Goal: Task Accomplishment & Management: Manage account settings

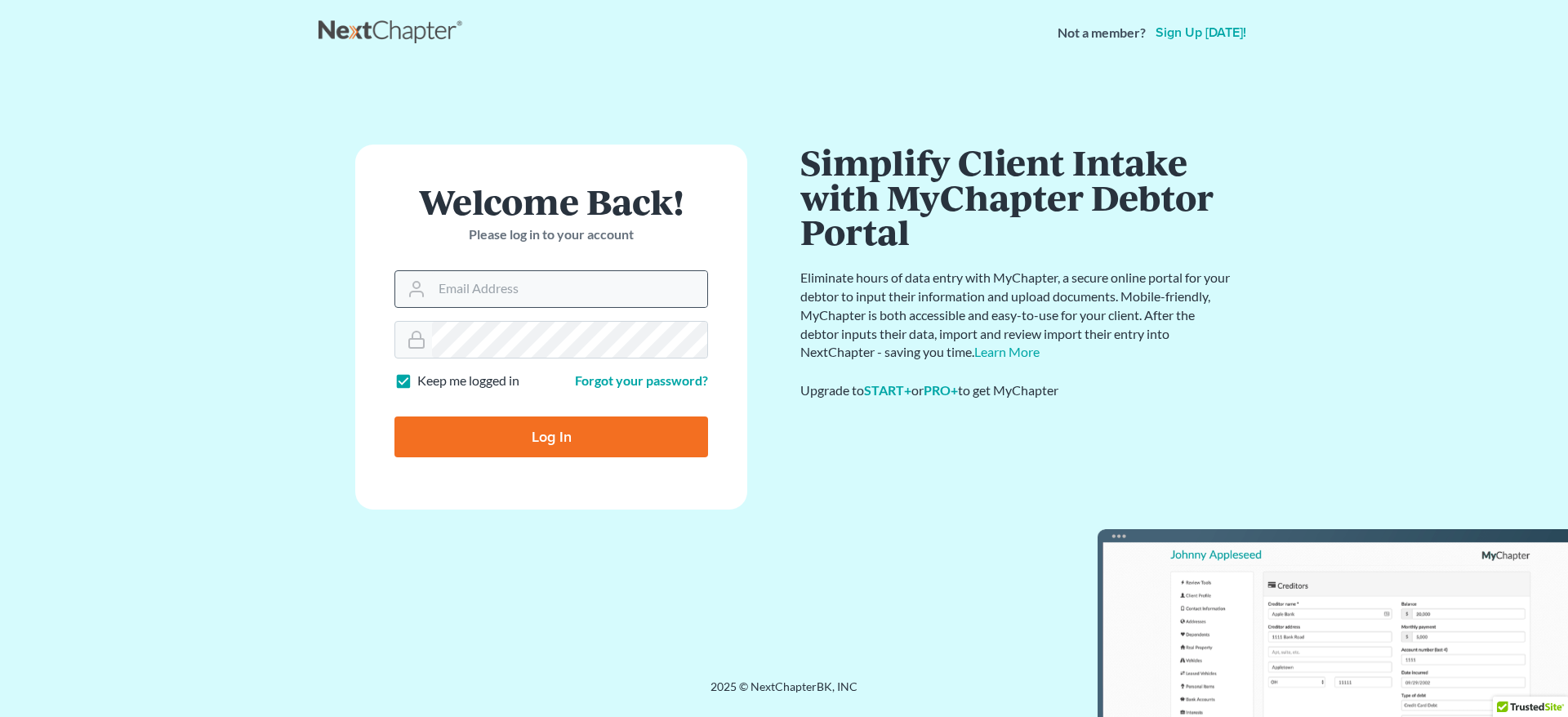
click at [430, 282] on div at bounding box center [413, 289] width 37 height 36
click at [489, 287] on input "Email Address" at bounding box center [569, 289] width 275 height 36
type input "[EMAIL_ADDRESS][DOMAIN_NAME]"
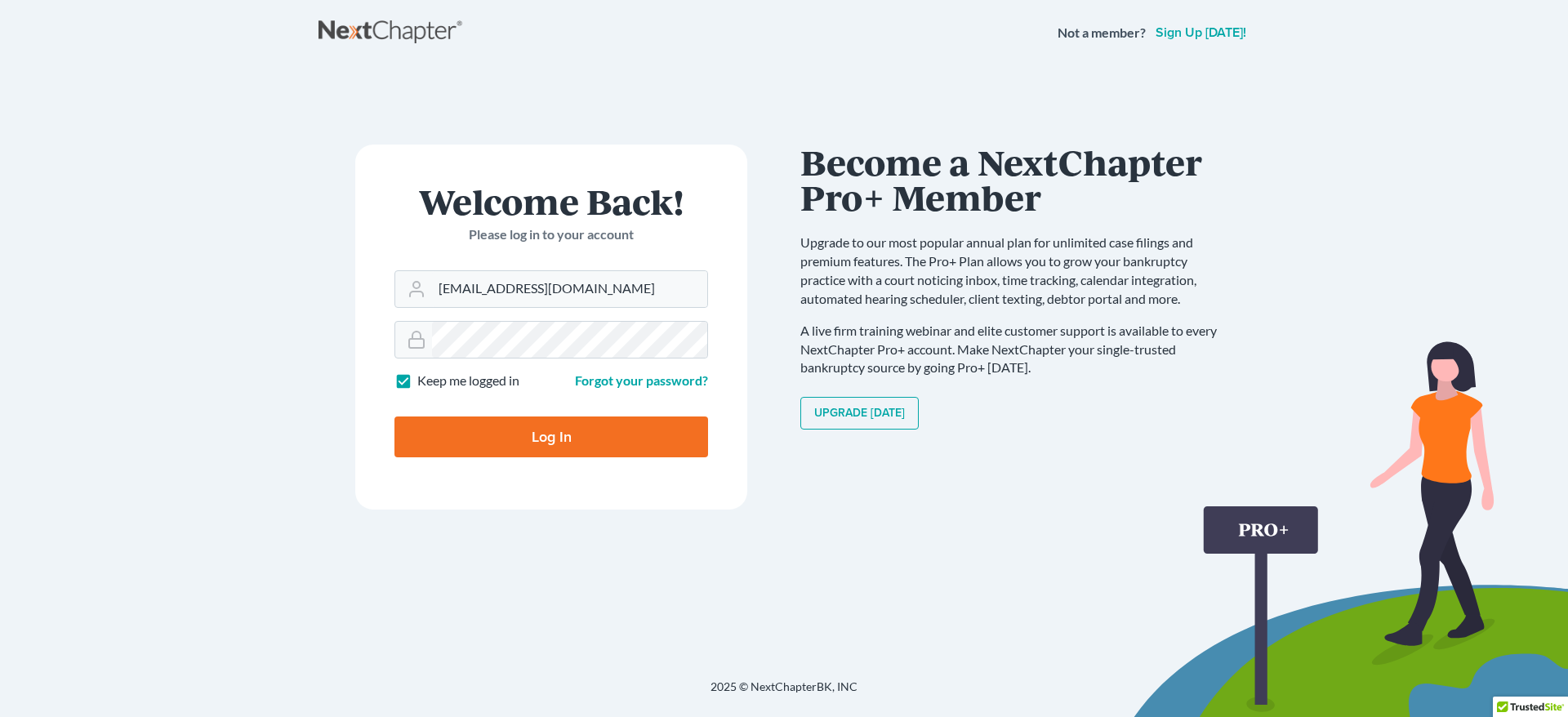
click at [549, 439] on input "Log In" at bounding box center [551, 437] width 314 height 40
type input "Thinking..."
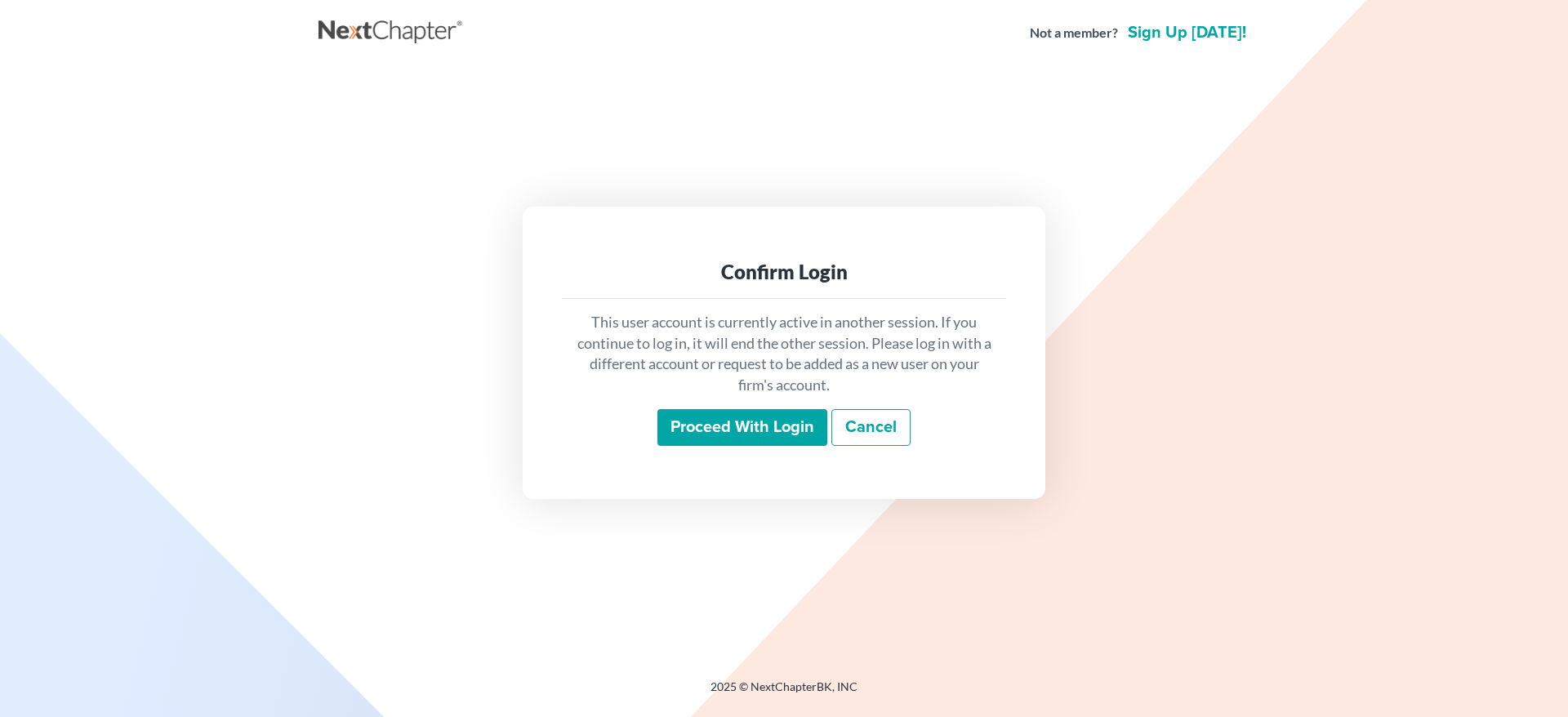
click at [723, 414] on input "Proceed with login" at bounding box center [743, 428] width 170 height 38
